Goal: Contribute content: Contribute content

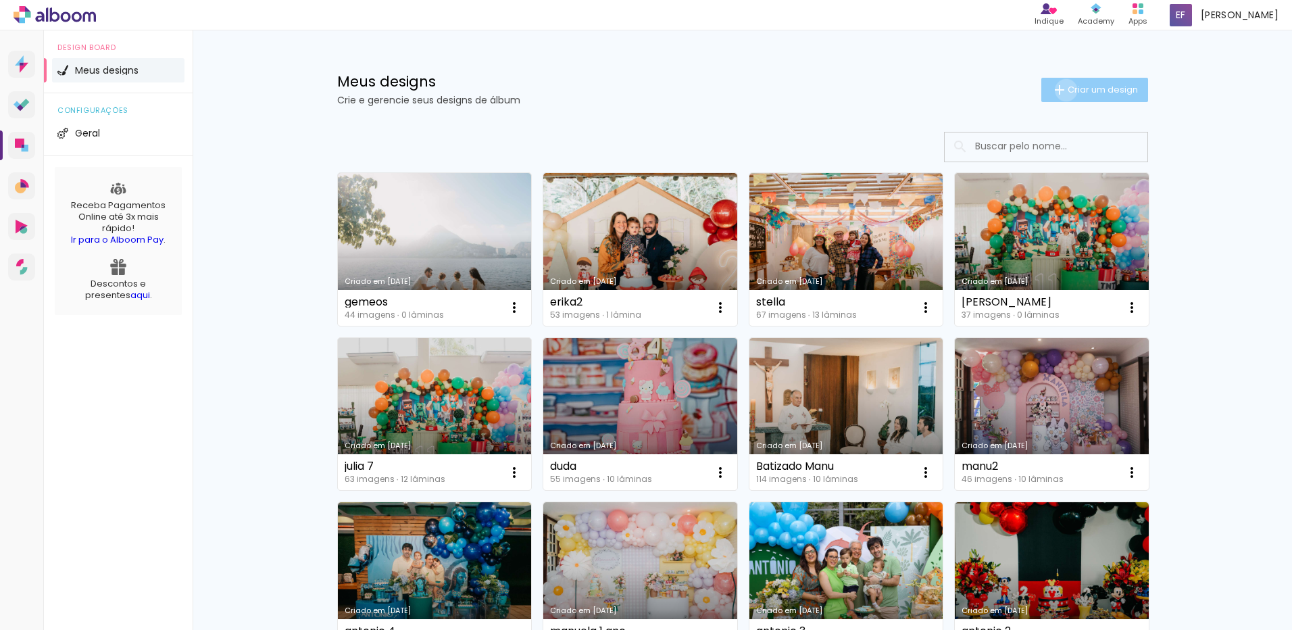
click at [1058, 90] on iron-icon at bounding box center [1060, 90] width 16 height 16
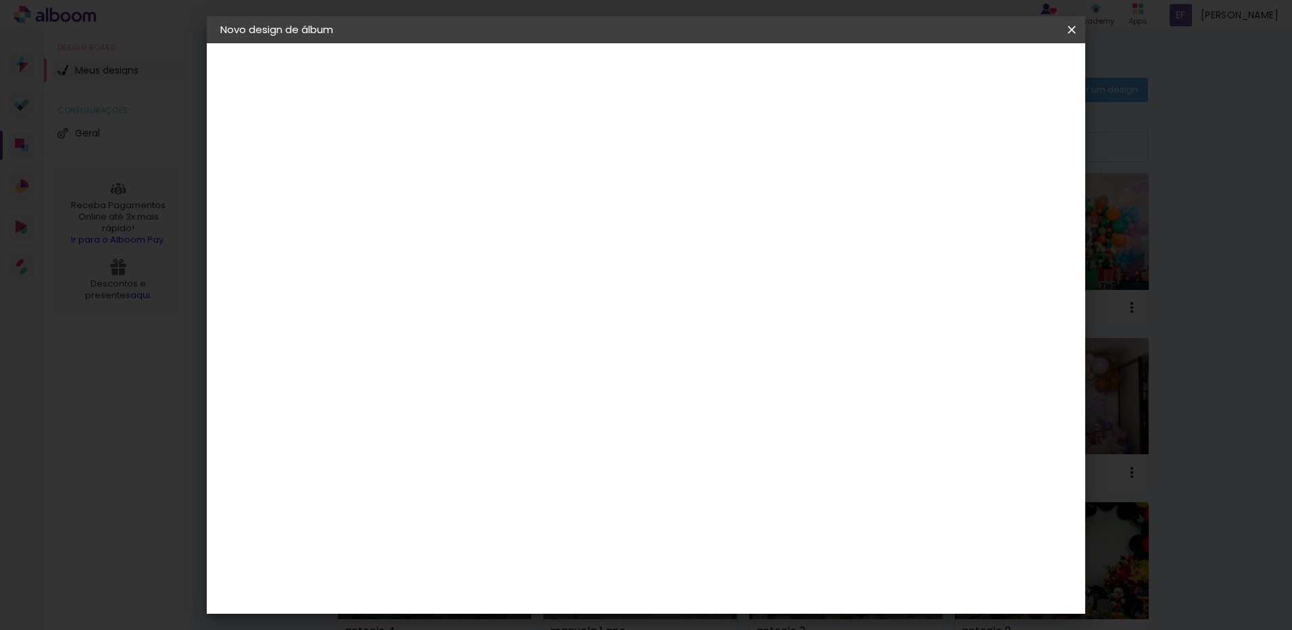
click at [441, 181] on input at bounding box center [441, 181] width 0 height 21
type input "daniel"
type paper-input "daniel"
click at [0, 0] on slot "Avançar" at bounding box center [0, 0] width 0 height 0
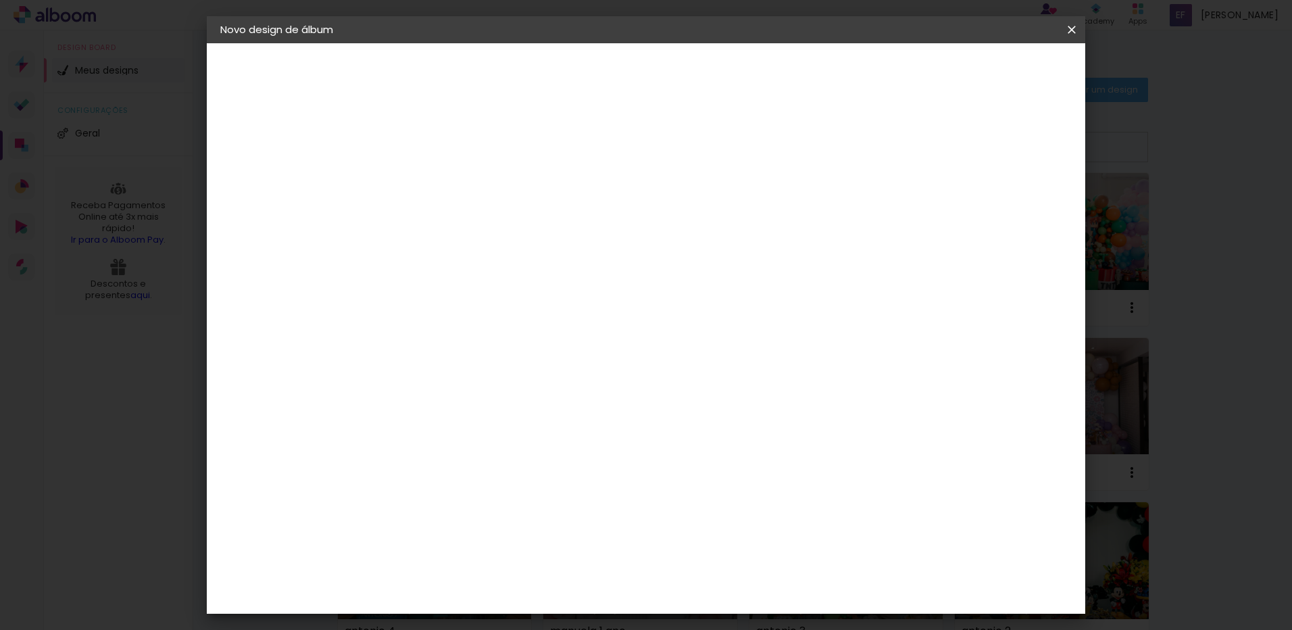
click at [536, 438] on paper-item "Go image" at bounding box center [476, 455] width 146 height 35
click at [694, 64] on paper-button "Avançar" at bounding box center [661, 71] width 66 height 23
click at [494, 230] on input "text" at bounding box center [467, 235] width 53 height 21
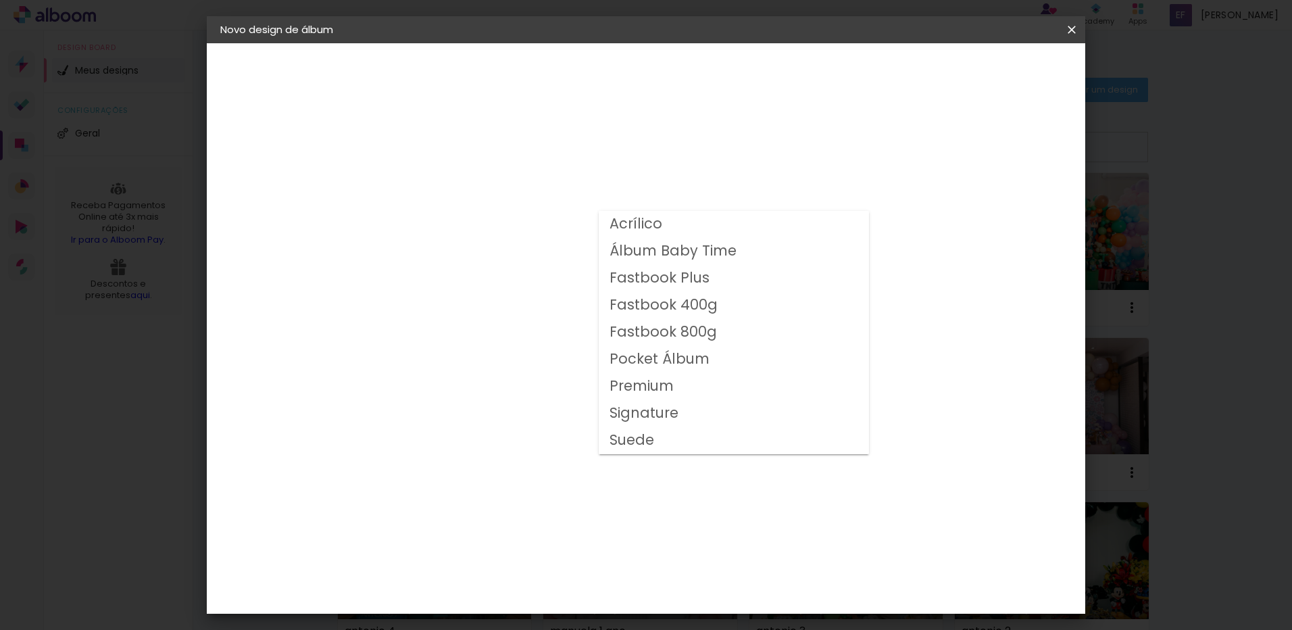
click at [0, 0] on slot "Fastbook 400g" at bounding box center [0, 0] width 0 height 0
type input "Fastbook 400g"
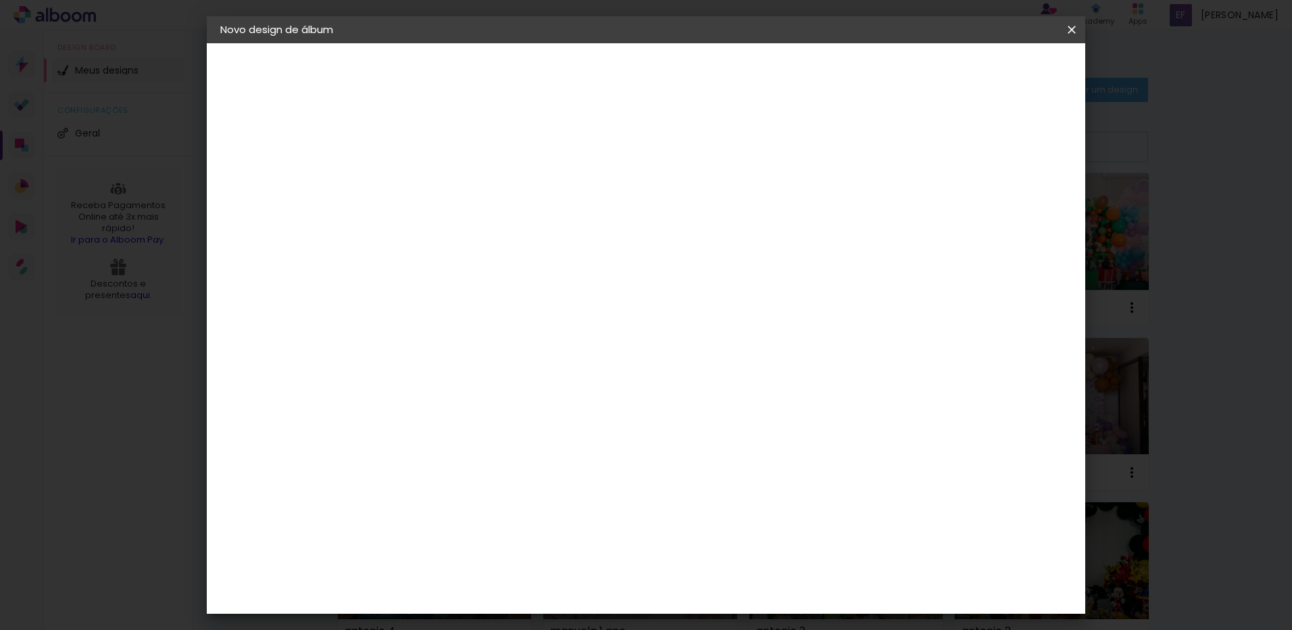
click at [583, 385] on span "20 × 25 cm" at bounding box center [558, 403] width 50 height 36
click at [0, 0] on slot "Avançar" at bounding box center [0, 0] width 0 height 0
type input "1"
type paper-input "1"
click at [447, 152] on input "1" at bounding box center [431, 145] width 47 height 17
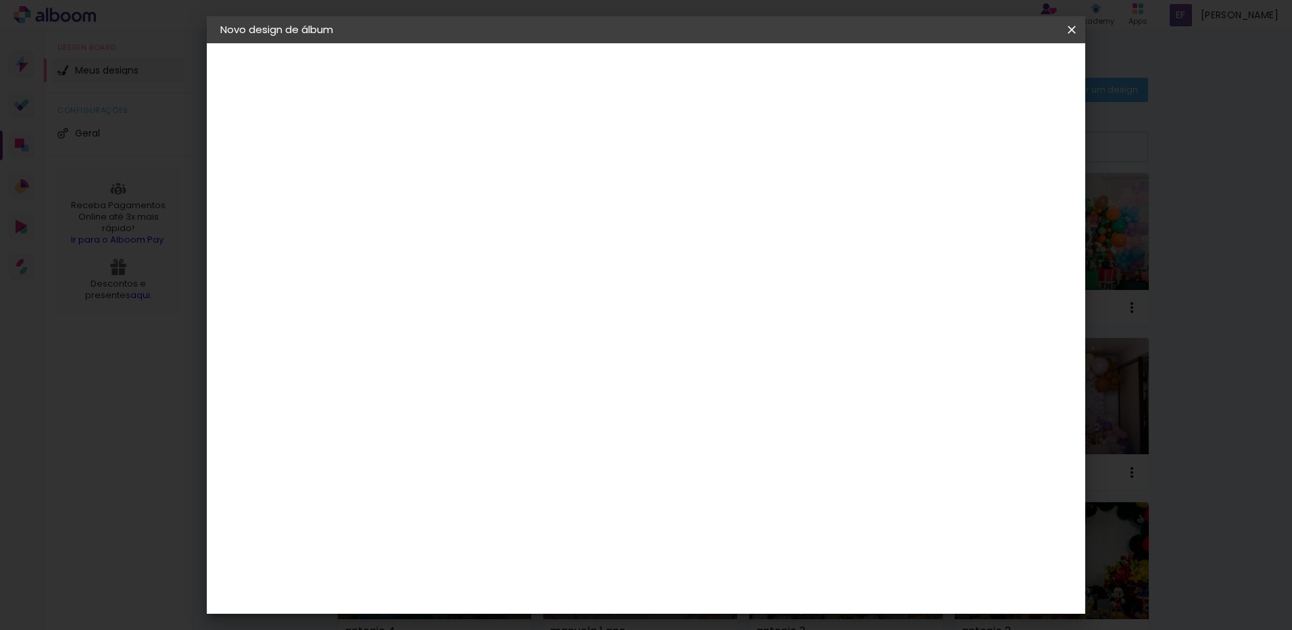
click at [1001, 78] on paper-button "Iniciar design" at bounding box center [956, 71] width 89 height 23
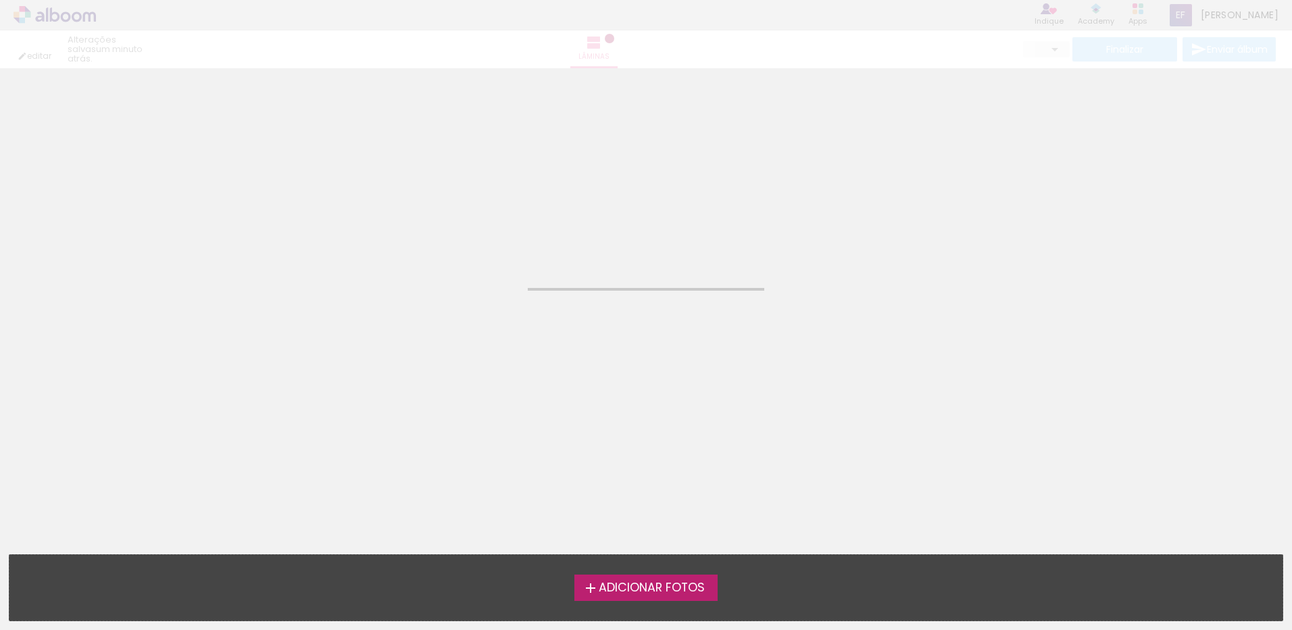
click at [695, 593] on span "Adicionar Fotos" at bounding box center [652, 588] width 106 height 12
click at [0, 0] on input "file" at bounding box center [0, 0] width 0 height 0
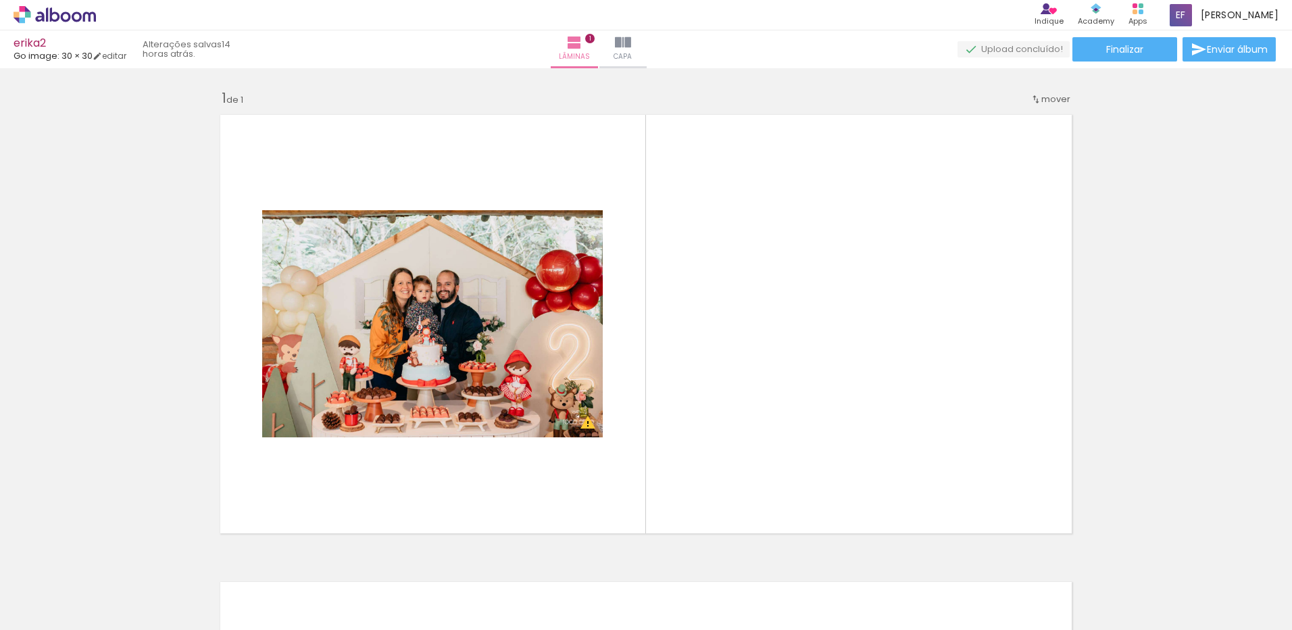
scroll to position [85, 0]
